Goal: Task Accomplishment & Management: Complete application form

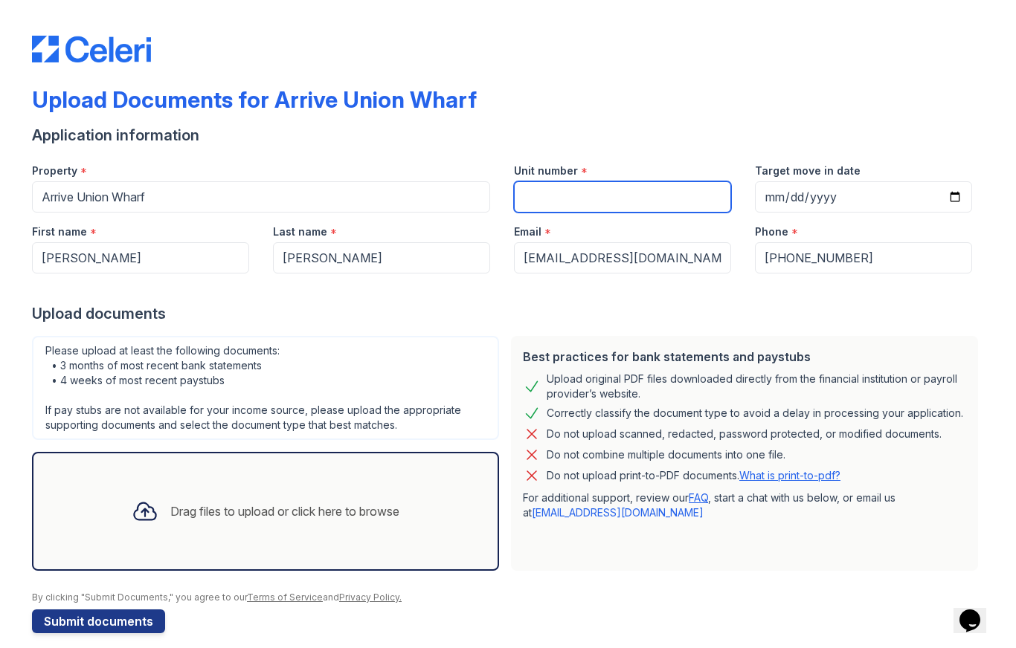
click at [604, 194] on input "Unit number" at bounding box center [622, 196] width 217 height 31
type input "331"
click at [822, 187] on input "Target move in date" at bounding box center [863, 196] width 217 height 31
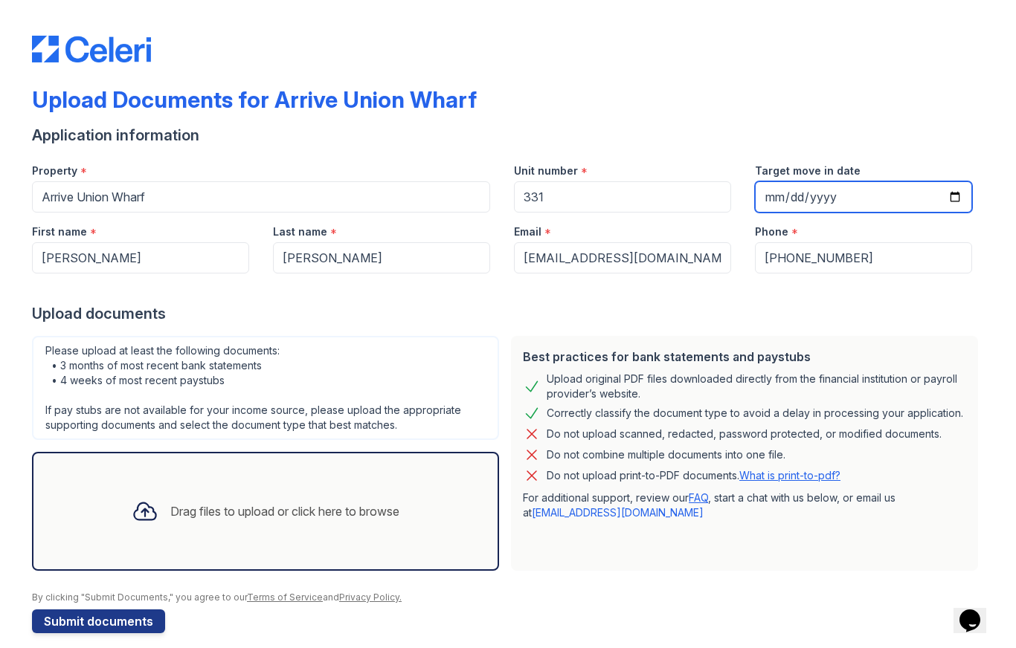
type input "[DATE]"
click at [424, 465] on div "Drag files to upload or click here to browse" at bounding box center [265, 511] width 467 height 119
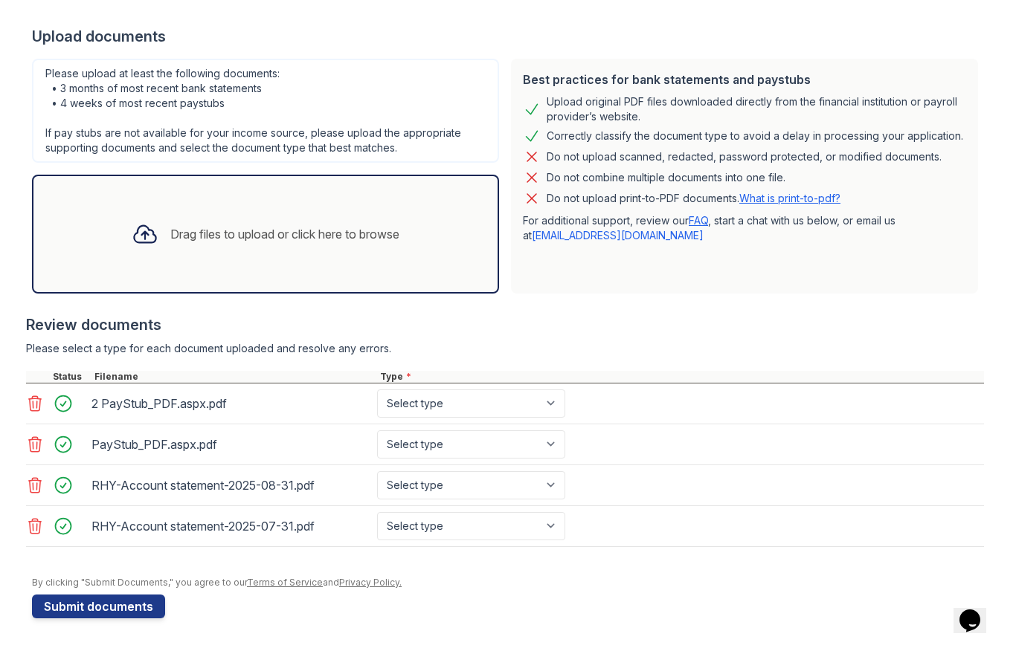
scroll to position [277, 0]
click at [554, 397] on select "Select type Paystub Bank Statement Offer Letter Tax Documents Benefit Award Let…" at bounding box center [471, 404] width 188 height 28
select select "paystub"
click at [555, 445] on select "Select type Paystub Bank Statement Offer Letter Tax Documents Benefit Award Let…" at bounding box center [471, 444] width 188 height 28
click at [546, 452] on select "Select type Paystub Bank Statement Offer Letter Tax Documents Benefit Award Let…" at bounding box center [471, 444] width 188 height 28
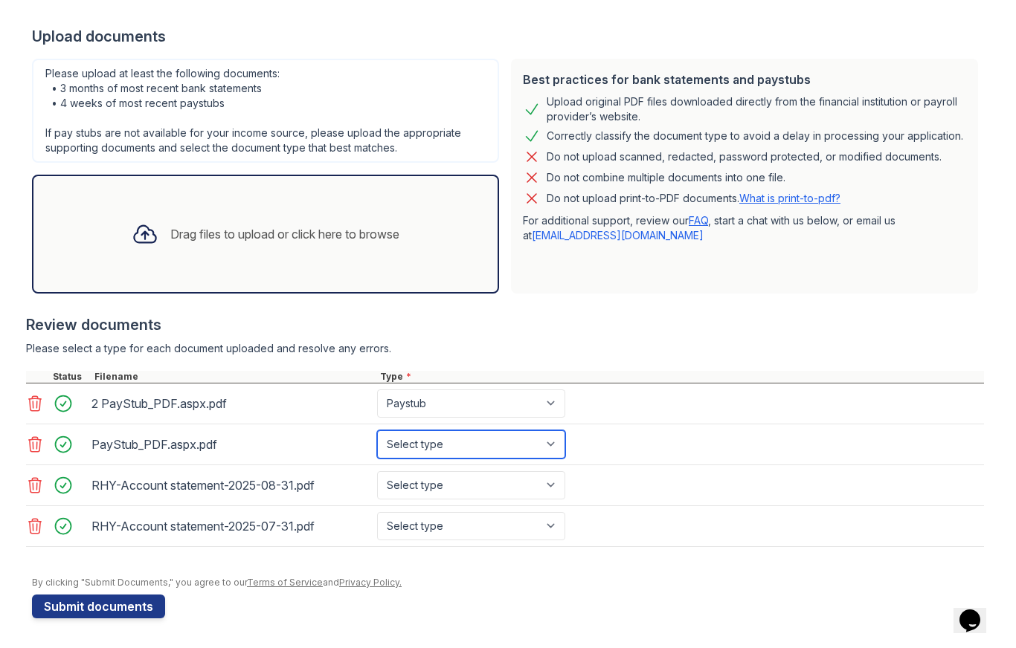
select select "paystub"
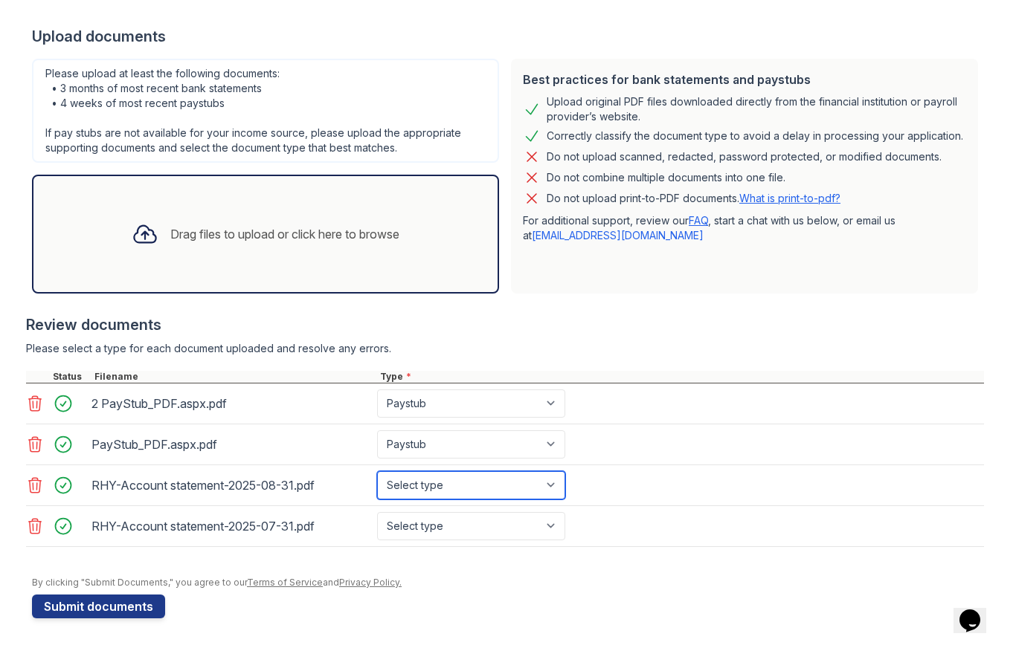
click at [542, 478] on select "Select type Paystub Bank Statement Offer Letter Tax Documents Benefit Award Let…" at bounding box center [471, 485] width 188 height 28
click at [539, 480] on select "Select type Paystub Bank Statement Offer Letter Tax Documents Benefit Award Let…" at bounding box center [471, 485] width 188 height 28
select select "bank_statement"
click at [542, 517] on select "Select type Paystub Bank Statement Offer Letter Tax Documents Benefit Award Let…" at bounding box center [471, 526] width 188 height 28
click at [537, 527] on select "Select type Paystub Bank Statement Offer Letter Tax Documents Benefit Award Let…" at bounding box center [471, 526] width 188 height 28
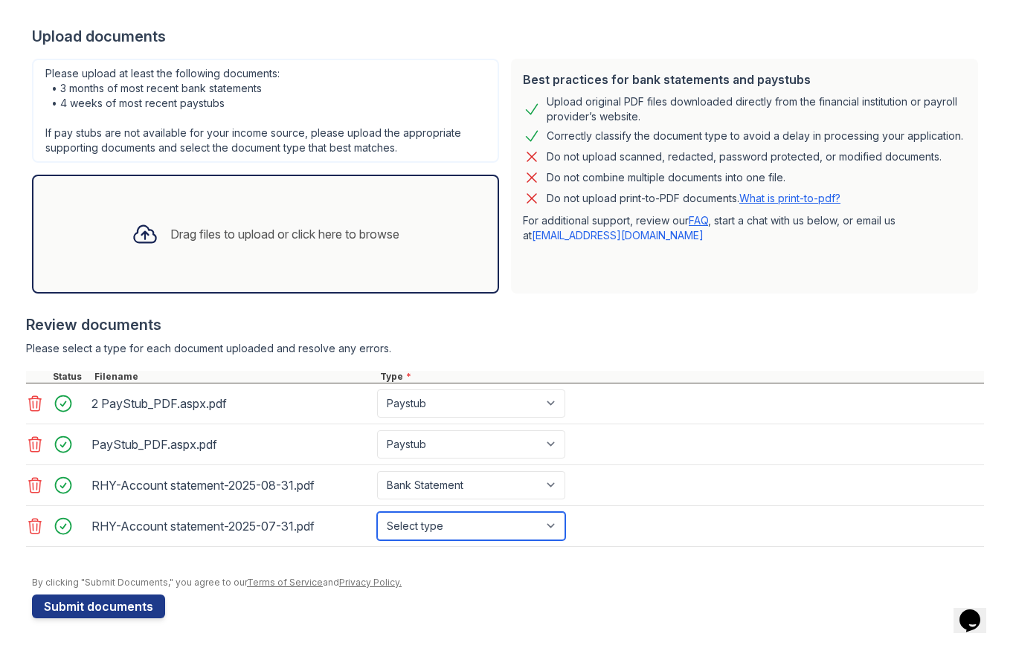
select select "bank_statement"
click at [75, 609] on button "Submit documents" at bounding box center [98, 607] width 133 height 24
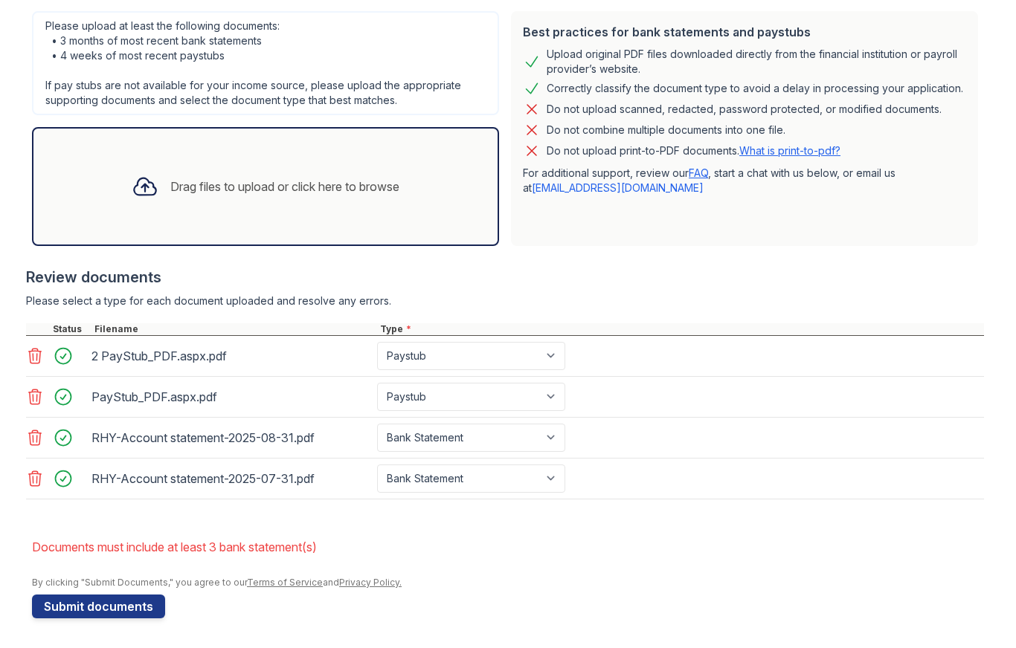
scroll to position [367, 0]
click at [143, 602] on button "Submit documents" at bounding box center [98, 607] width 133 height 24
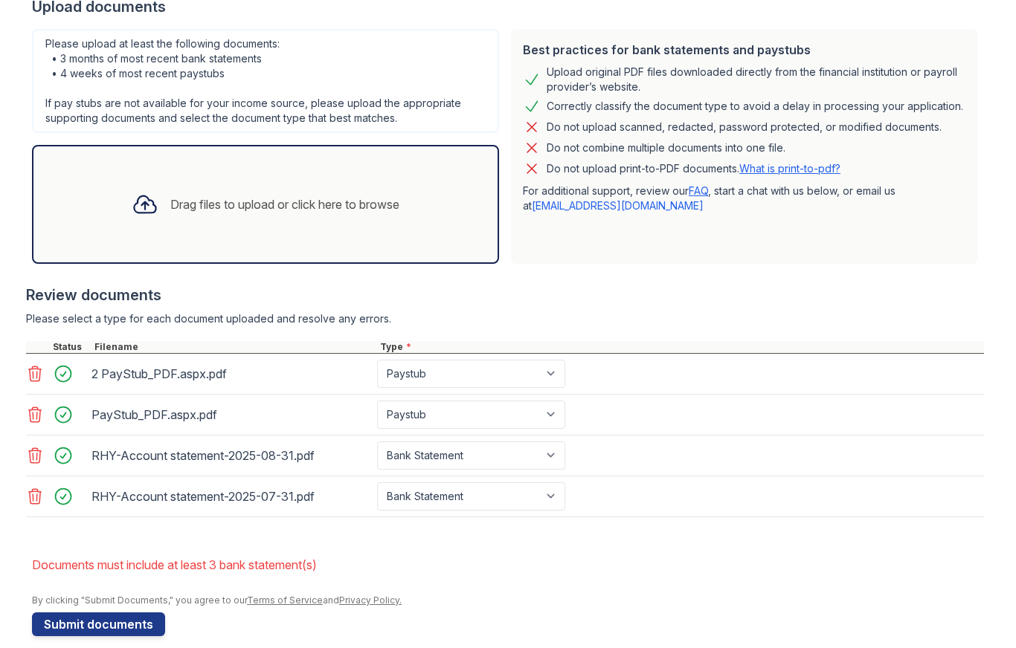
scroll to position [348, 0]
click at [327, 222] on div "Drag files to upload or click here to browse" at bounding box center [265, 205] width 291 height 51
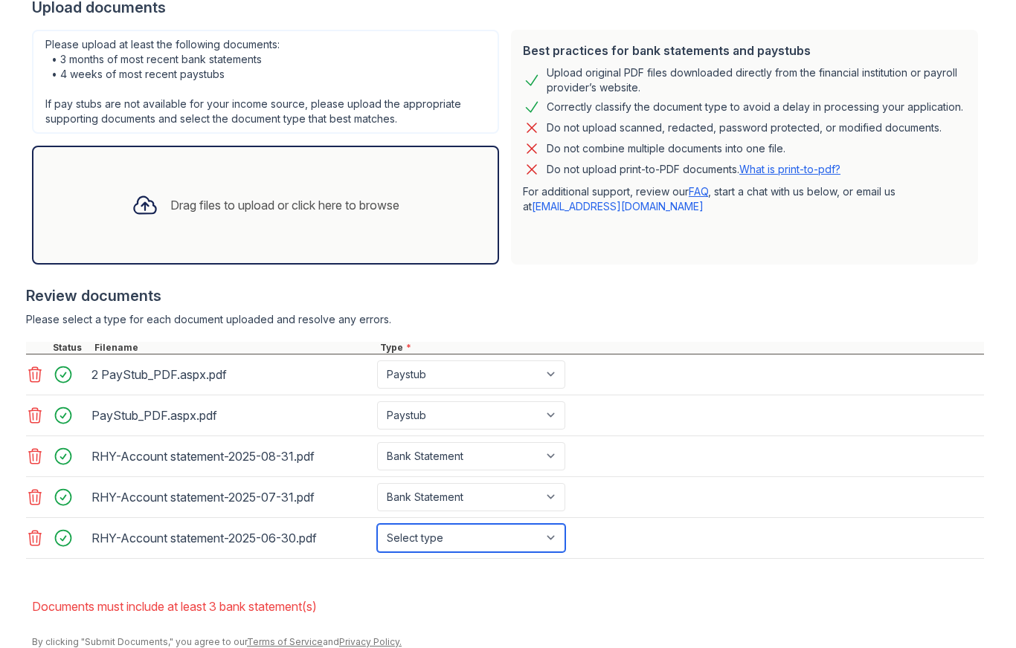
click at [546, 547] on select "Select type Paystub Bank Statement Offer Letter Tax Documents Benefit Award Let…" at bounding box center [471, 538] width 188 height 28
select select "bank_statement"
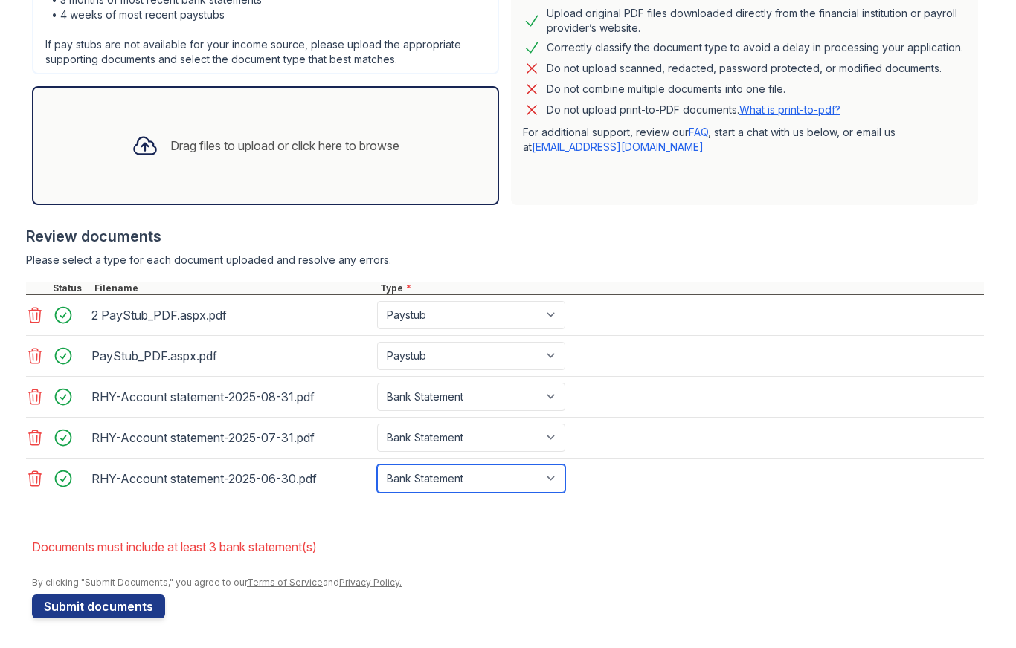
scroll to position [407, 0]
click at [84, 608] on button "Submit documents" at bounding box center [98, 607] width 133 height 24
